Goal: Information Seeking & Learning: Learn about a topic

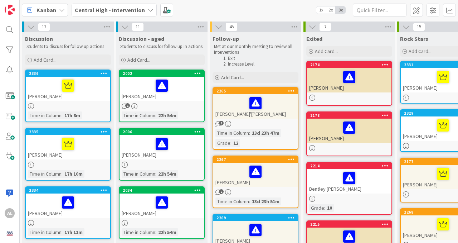
click at [84, 99] on div "[PERSON_NAME]" at bounding box center [68, 89] width 84 height 24
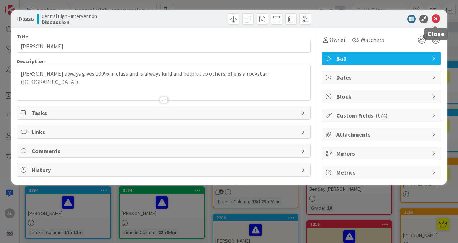
click at [437, 20] on icon at bounding box center [435, 19] width 9 height 9
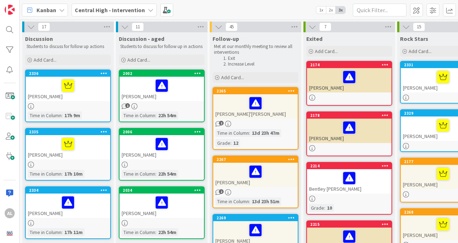
click at [89, 213] on div "[PERSON_NAME]" at bounding box center [68, 205] width 84 height 24
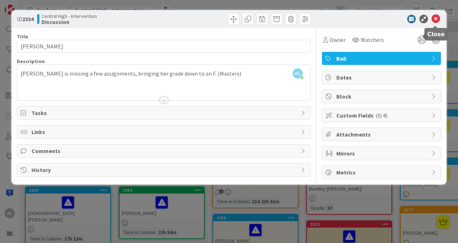
click at [436, 21] on icon at bounding box center [435, 19] width 9 height 9
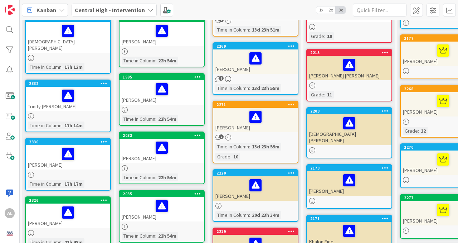
scroll to position [172, 0]
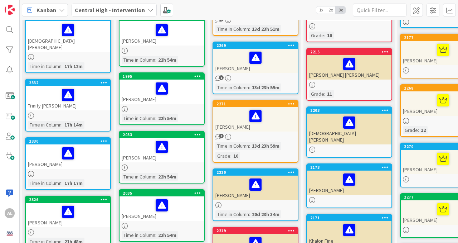
click at [85, 164] on div "2330 [PERSON_NAME] Time in [GEOGRAPHIC_DATA] : 17h 17m" at bounding box center [68, 163] width 86 height 53
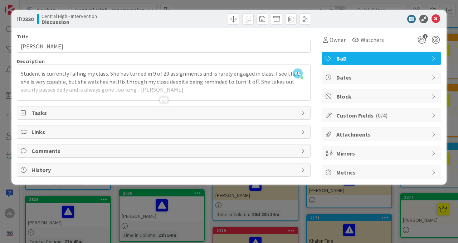
scroll to position [114, 0]
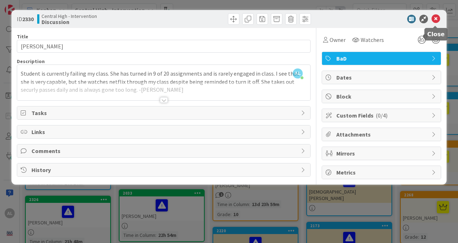
click at [436, 21] on icon at bounding box center [435, 19] width 9 height 9
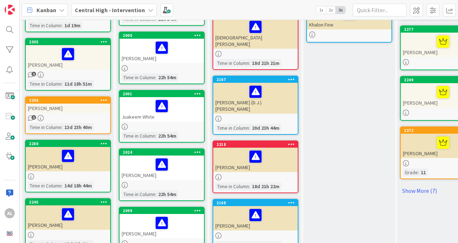
scroll to position [389, 0]
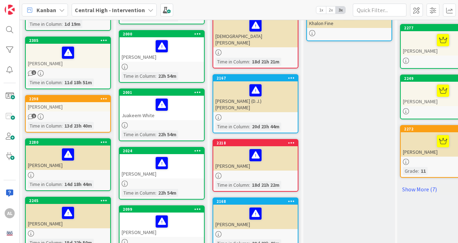
click at [87, 113] on div "1" at bounding box center [68, 116] width 84 height 6
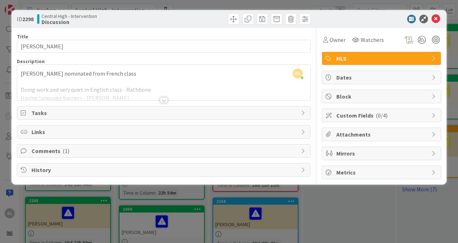
click at [162, 103] on div at bounding box center [164, 100] width 8 height 6
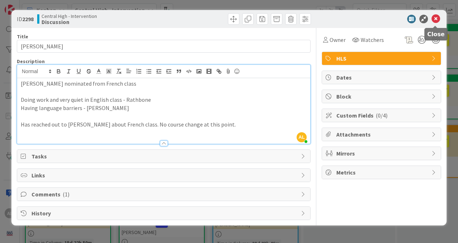
click at [437, 18] on icon at bounding box center [435, 19] width 9 height 9
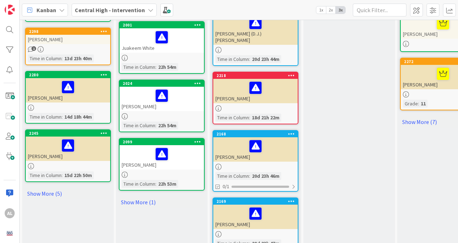
scroll to position [458, 0]
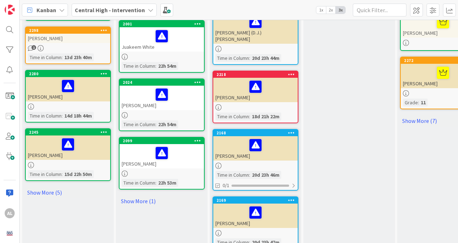
click at [90, 95] on div "[PERSON_NAME]" at bounding box center [68, 89] width 84 height 24
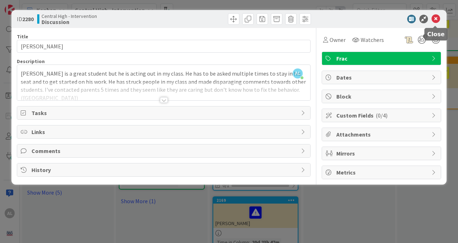
click at [434, 19] on icon at bounding box center [435, 19] width 9 height 9
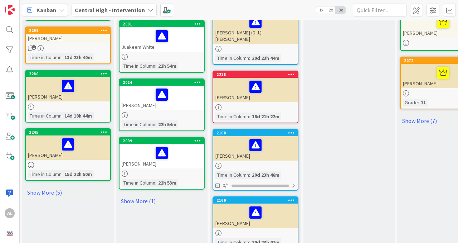
click at [84, 142] on div at bounding box center [68, 144] width 80 height 15
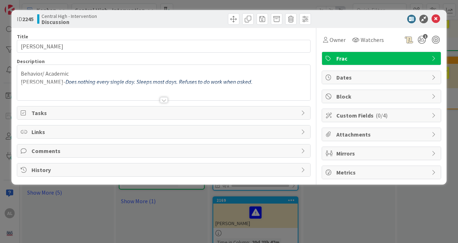
type input "[PERSON_NAME]"
click at [436, 21] on icon at bounding box center [435, 19] width 9 height 9
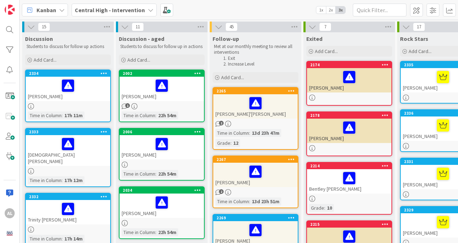
click at [177, 94] on div "[PERSON_NAME]" at bounding box center [161, 89] width 84 height 24
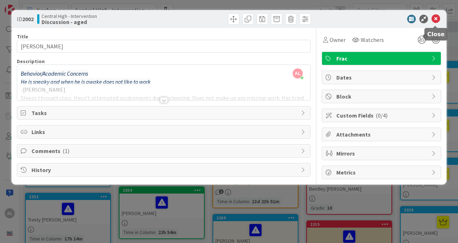
click at [433, 20] on icon at bounding box center [435, 19] width 9 height 9
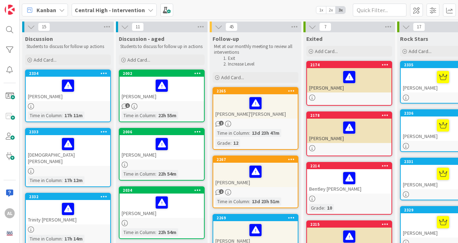
click at [191, 155] on div "[PERSON_NAME]" at bounding box center [161, 147] width 84 height 24
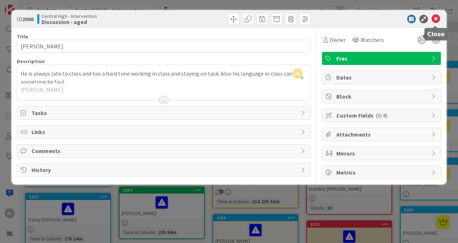
click at [436, 21] on icon at bounding box center [435, 19] width 9 height 9
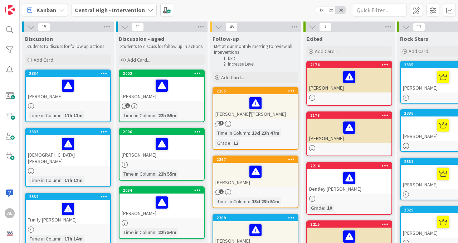
click at [177, 211] on div "[PERSON_NAME]" at bounding box center [161, 205] width 84 height 24
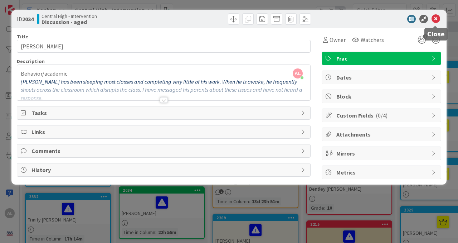
click at [435, 20] on icon at bounding box center [435, 19] width 9 height 9
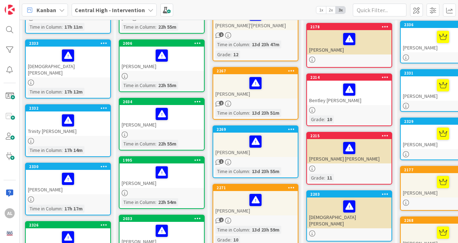
scroll to position [96, 0]
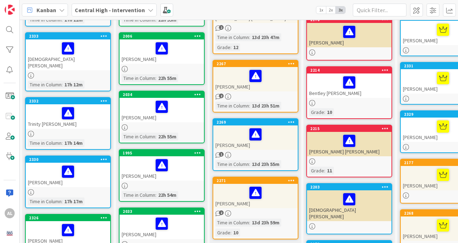
click at [181, 180] on div "[PERSON_NAME]" at bounding box center [161, 168] width 84 height 24
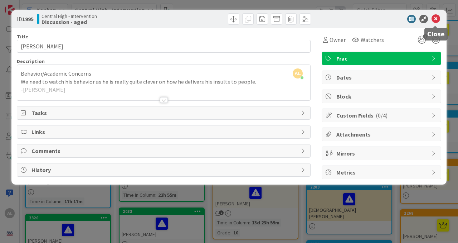
click at [433, 20] on icon at bounding box center [435, 19] width 9 height 9
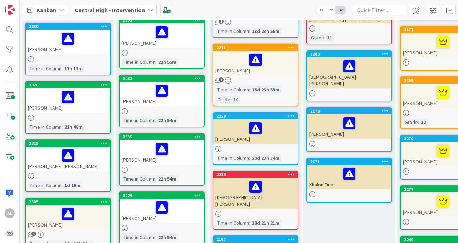
scroll to position [229, 0]
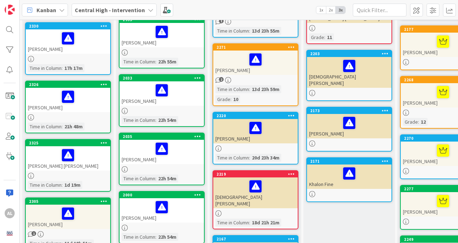
click at [186, 104] on div "[PERSON_NAME]" at bounding box center [161, 93] width 84 height 24
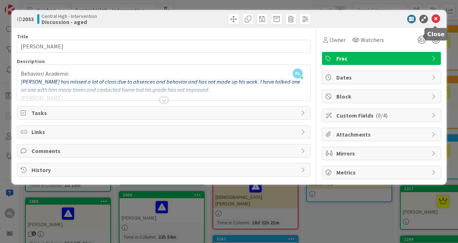
click at [434, 21] on icon at bounding box center [435, 19] width 9 height 9
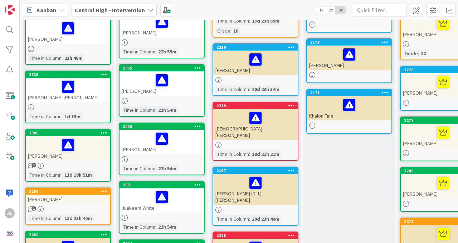
scroll to position [297, 0]
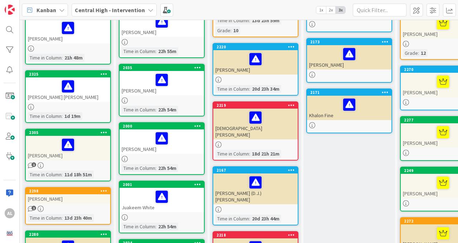
click at [173, 94] on div "[PERSON_NAME]" at bounding box center [161, 83] width 84 height 24
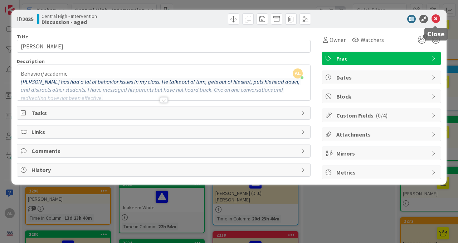
click at [435, 20] on icon at bounding box center [435, 19] width 9 height 9
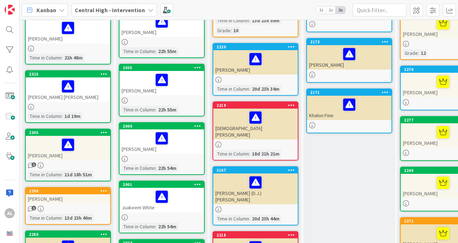
click at [184, 157] on div at bounding box center [161, 159] width 84 height 6
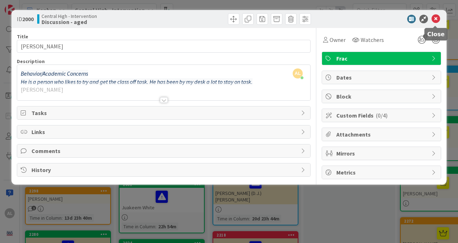
click at [432, 23] on icon at bounding box center [435, 19] width 9 height 9
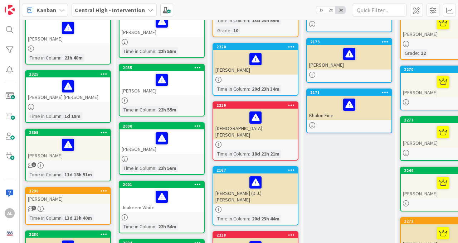
click at [182, 198] on div at bounding box center [162, 196] width 80 height 15
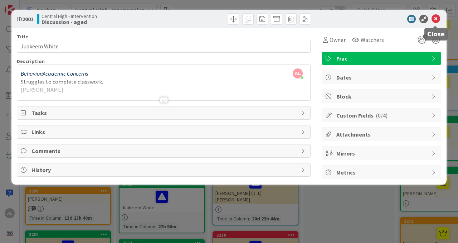
click at [437, 21] on icon at bounding box center [435, 19] width 9 height 9
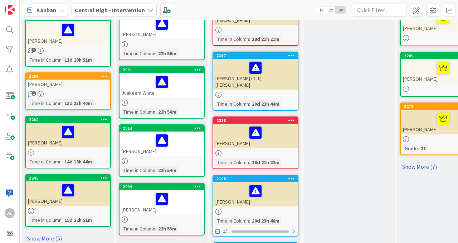
scroll to position [412, 0]
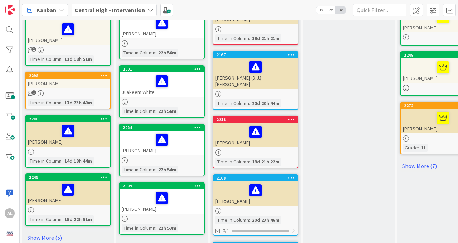
click at [183, 160] on div at bounding box center [161, 160] width 84 height 6
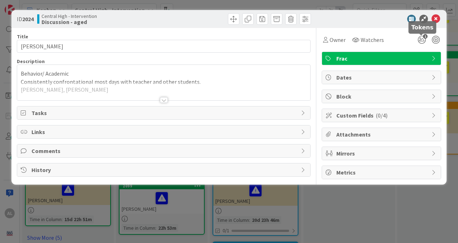
scroll to position [354, 0]
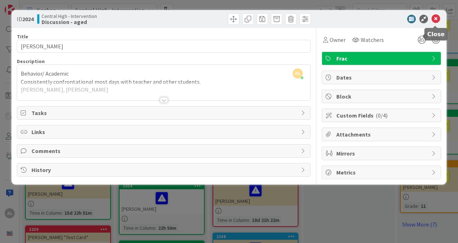
click at [433, 19] on icon at bounding box center [435, 19] width 9 height 9
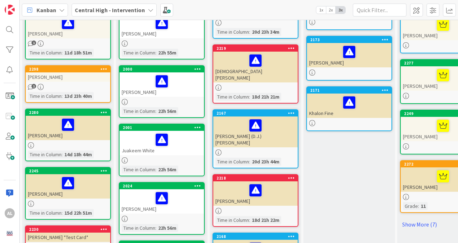
click at [182, 197] on div at bounding box center [162, 197] width 80 height 15
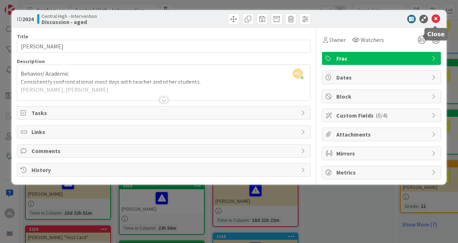
click at [435, 23] on icon at bounding box center [435, 19] width 9 height 9
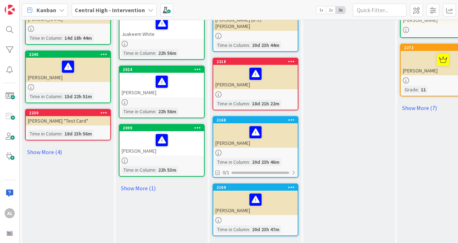
scroll to position [472, 0]
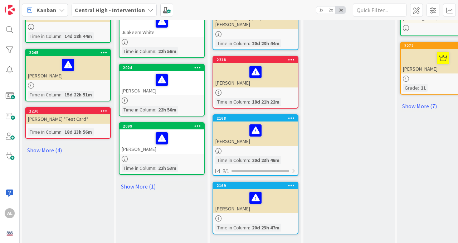
click at [184, 154] on div "2099 [PERSON_NAME] Time in [GEOGRAPHIC_DATA] : 22h 53m" at bounding box center [162, 148] width 86 height 53
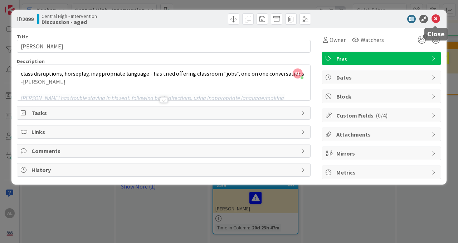
click at [436, 23] on icon at bounding box center [435, 19] width 9 height 9
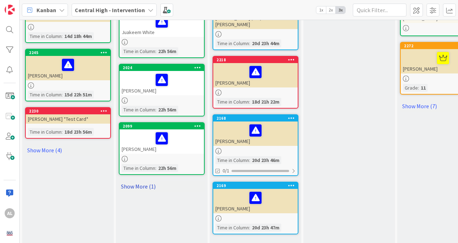
click at [160, 189] on link "Show More (1)" at bounding box center [162, 185] width 86 height 11
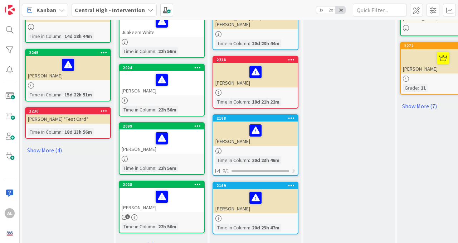
click at [176, 197] on div at bounding box center [162, 196] width 80 height 15
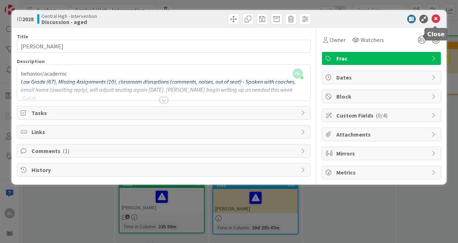
click at [435, 23] on icon at bounding box center [435, 19] width 9 height 9
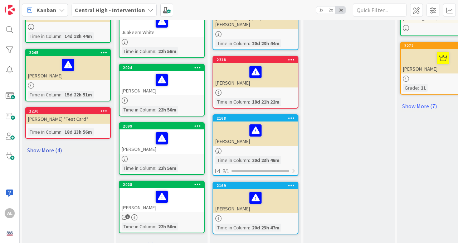
click at [60, 153] on link "Show More (4)" at bounding box center [68, 149] width 86 height 11
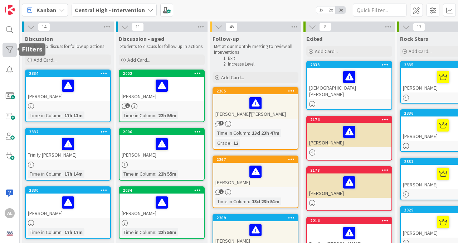
click at [9, 55] on div at bounding box center [10, 50] width 14 height 14
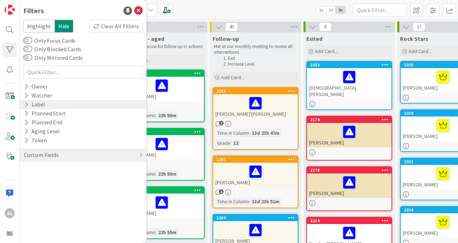
click at [26, 104] on icon at bounding box center [26, 104] width 5 height 6
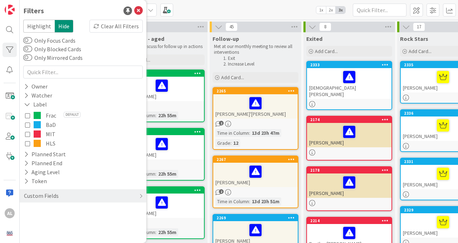
click at [26, 124] on icon at bounding box center [27, 124] width 5 height 5
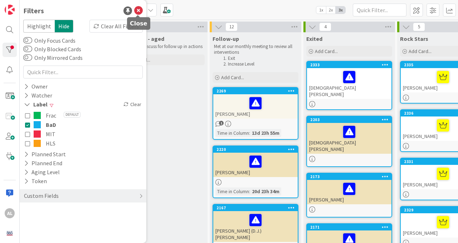
click at [137, 13] on icon at bounding box center [138, 10] width 9 height 9
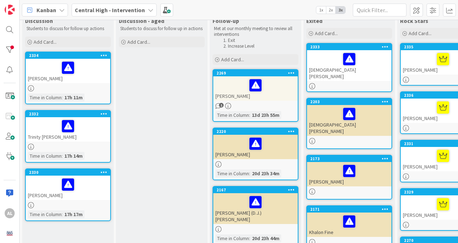
scroll to position [12, 0]
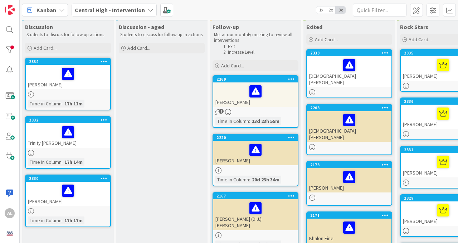
click at [276, 95] on div at bounding box center [255, 91] width 80 height 15
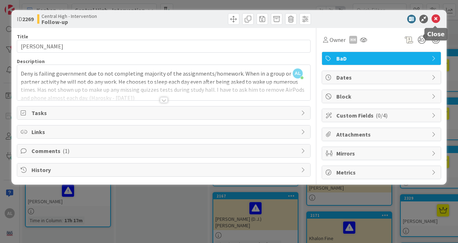
click at [435, 23] on icon at bounding box center [435, 19] width 9 height 9
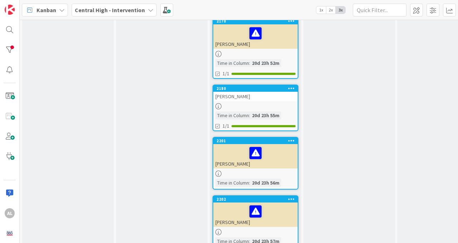
scroll to position [277, 0]
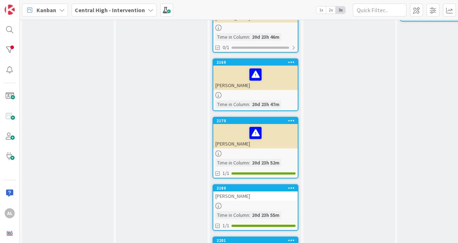
click at [282, 92] on div at bounding box center [255, 95] width 84 height 6
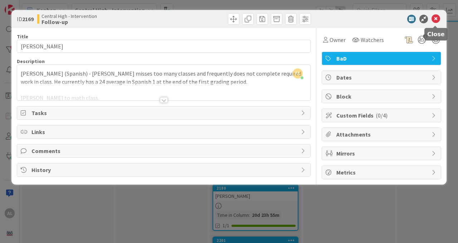
click at [436, 22] on icon at bounding box center [435, 19] width 9 height 9
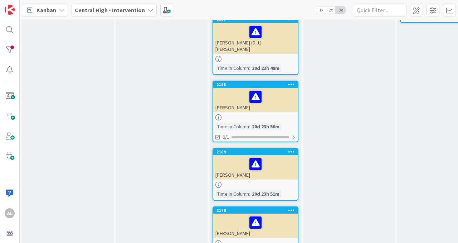
scroll to position [284, 0]
